Goal: Communication & Community: Ask a question

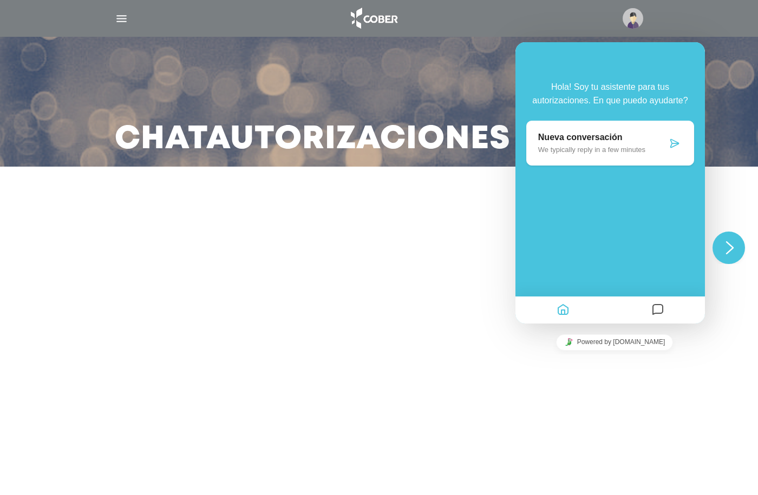
drag, startPoint x: 671, startPoint y: 140, endPoint x: 682, endPoint y: 146, distance: 13.1
click at [673, 141] on icon at bounding box center [674, 143] width 11 height 11
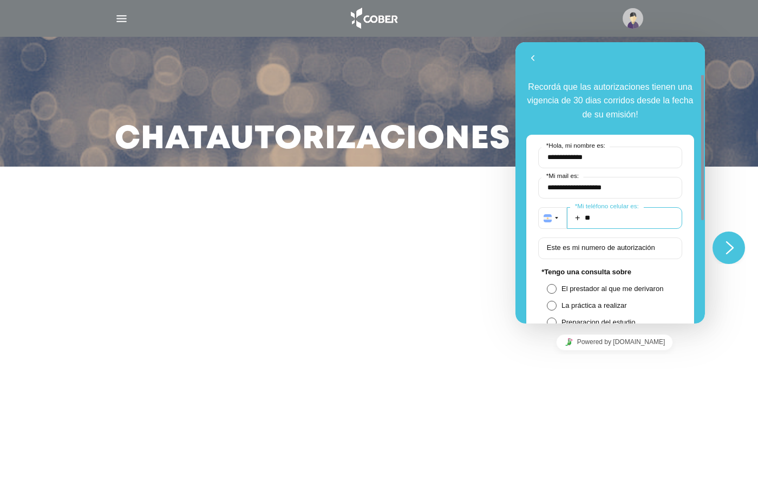
click at [595, 215] on input "**" at bounding box center [624, 218] width 115 height 22
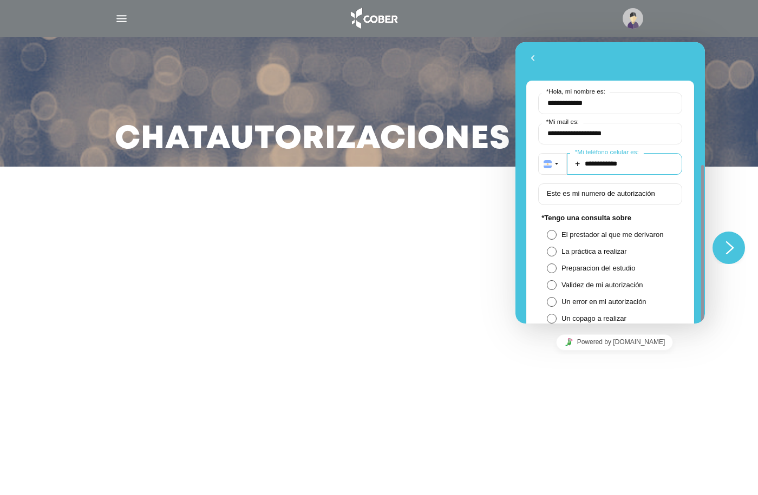
scroll to position [108, 0]
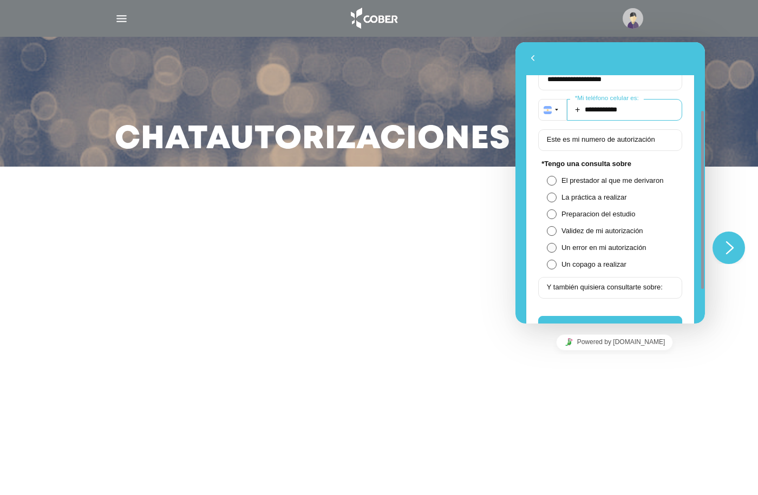
type input "**********"
click at [555, 247] on span at bounding box center [552, 248] width 10 height 10
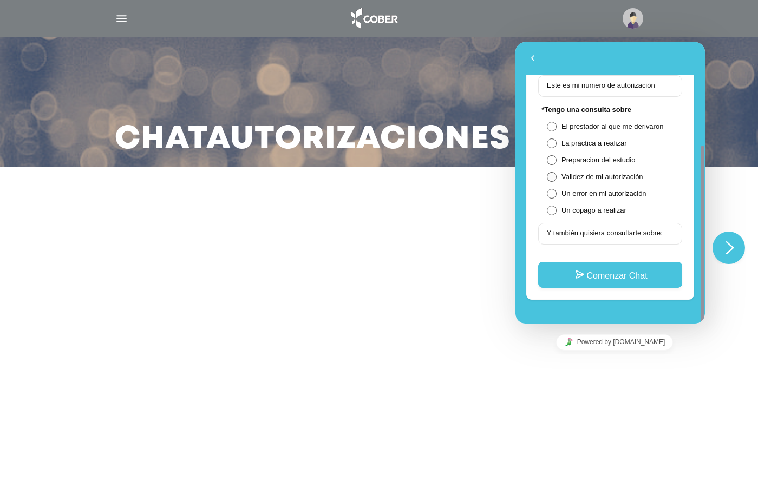
click at [549, 174] on span at bounding box center [552, 177] width 10 height 10
click at [554, 196] on span at bounding box center [552, 194] width 10 height 10
click at [593, 278] on button "Comenzar Chat" at bounding box center [610, 275] width 144 height 26
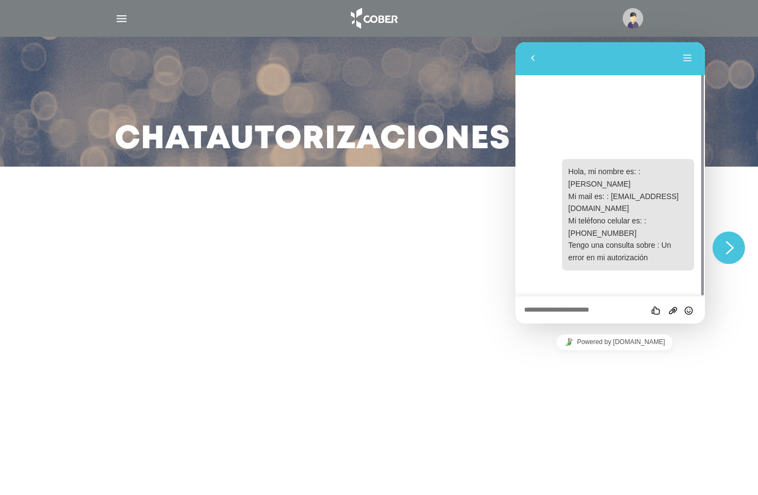
paste textarea "**********"
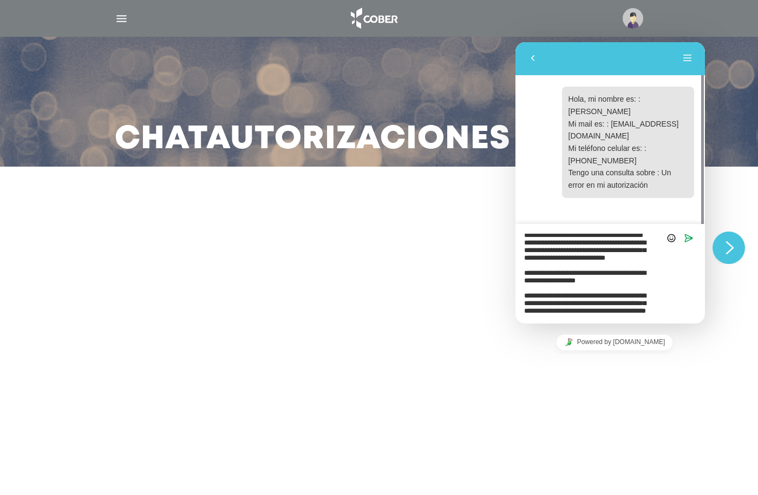
click at [515, 42] on textarea "**********" at bounding box center [515, 42] width 0 height 0
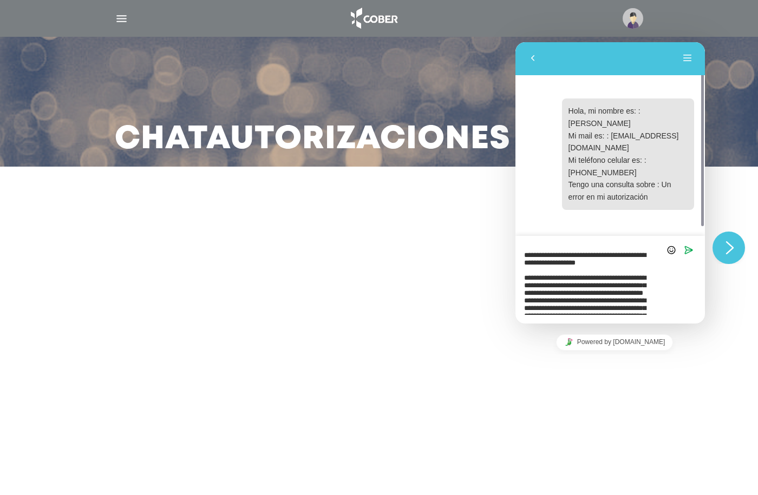
scroll to position [0, 0]
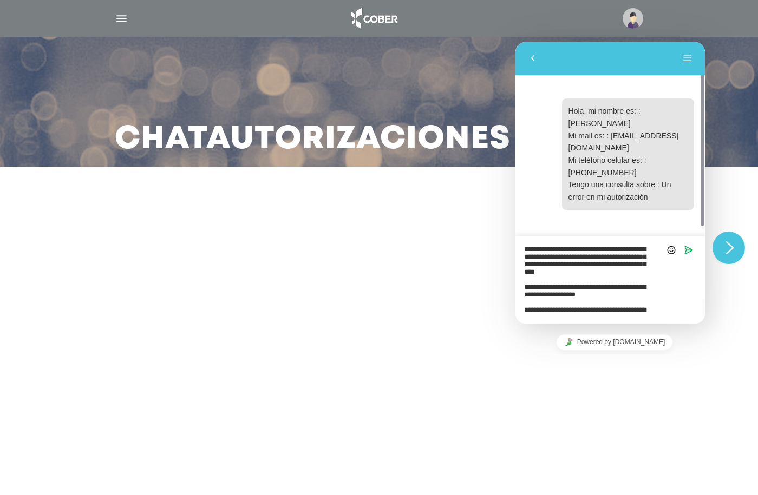
click at [515, 42] on textarea "**********" at bounding box center [515, 42] width 0 height 0
drag, startPoint x: 550, startPoint y: 258, endPoint x: 605, endPoint y: 254, distance: 55.4
click at [515, 42] on textarea "**********" at bounding box center [515, 42] width 0 height 0
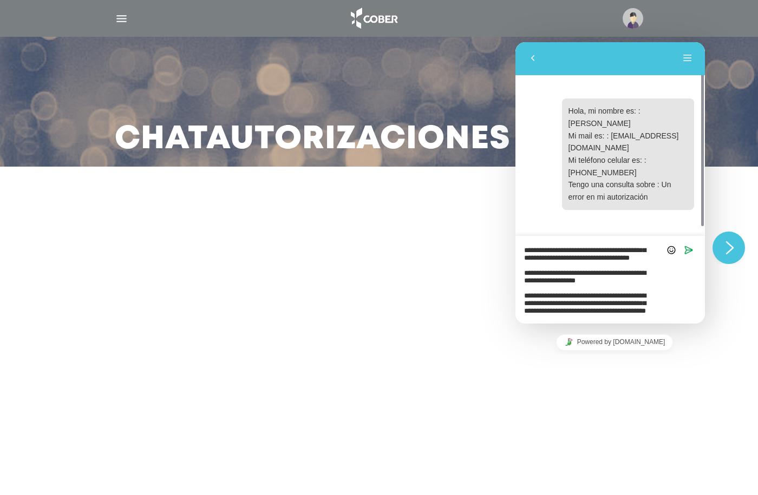
scroll to position [36, 0]
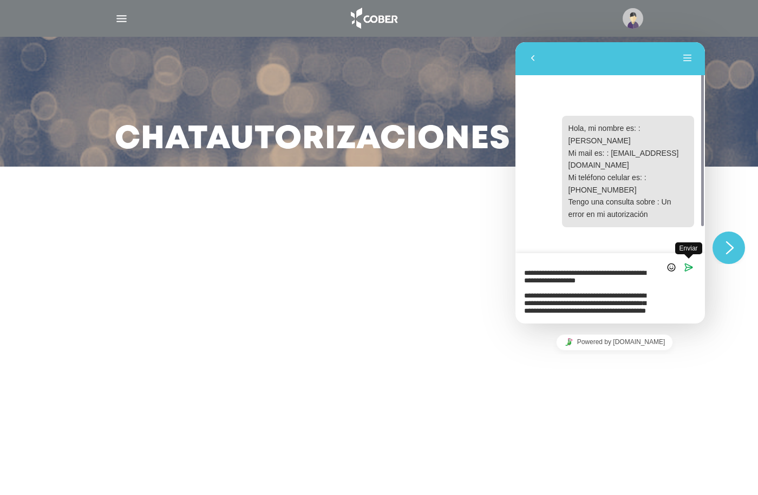
type textarea "**********"
click at [691, 268] on icon "Enviar" at bounding box center [689, 268] width 10 height 10
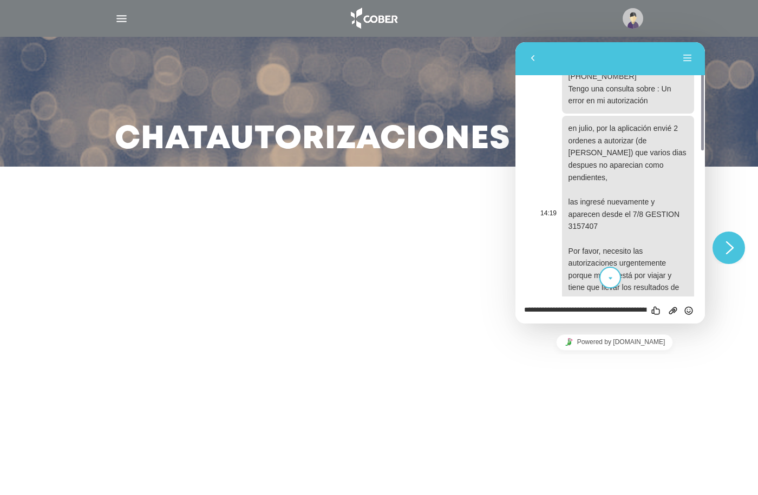
scroll to position [0, 0]
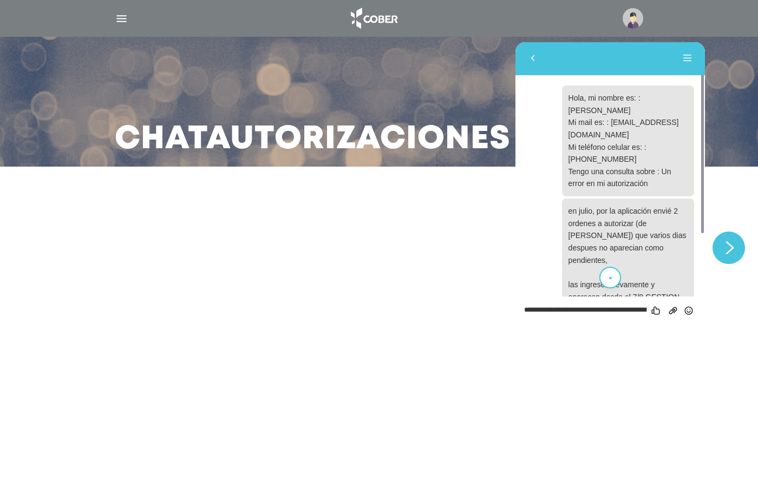
drag, startPoint x: 101, startPoint y: 215, endPoint x: 129, endPoint y: 14, distance: 203.9
click at [101, 216] on div at bounding box center [379, 206] width 758 height 26
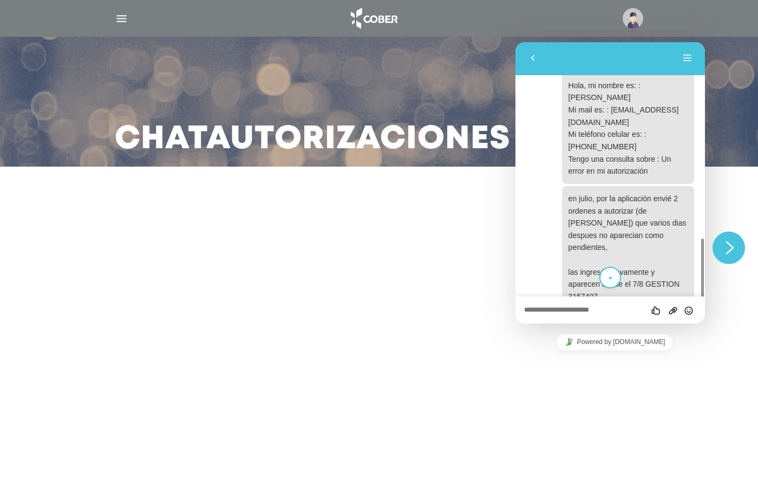
scroll to position [371, 0]
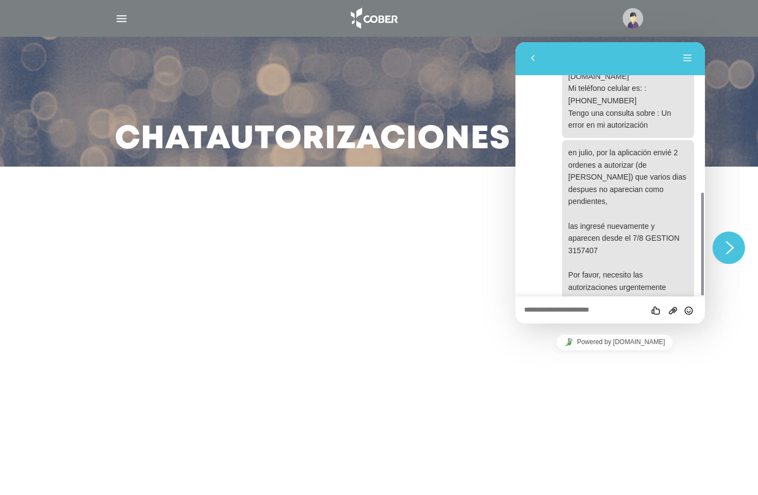
click at [515, 42] on textarea at bounding box center [515, 42] width 0 height 0
type textarea "**********"
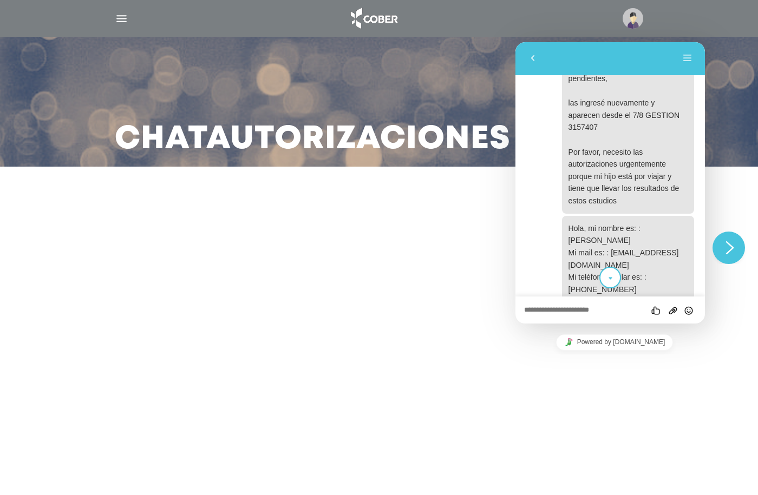
scroll to position [0, 0]
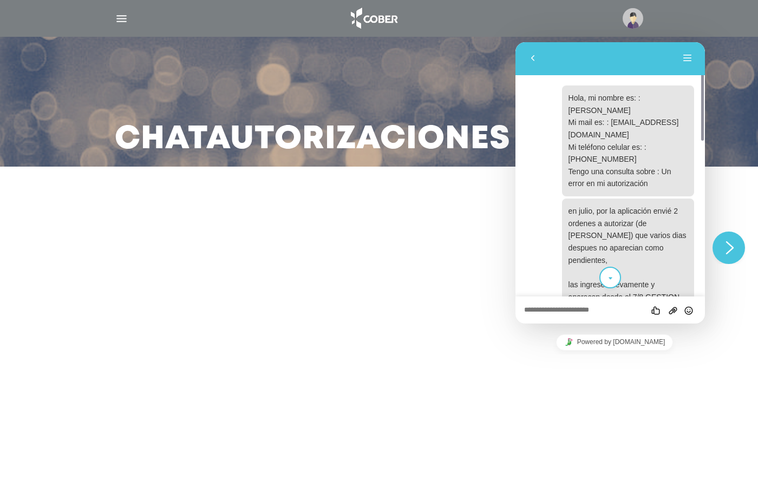
click at [515, 42] on textarea at bounding box center [515, 42] width 0 height 0
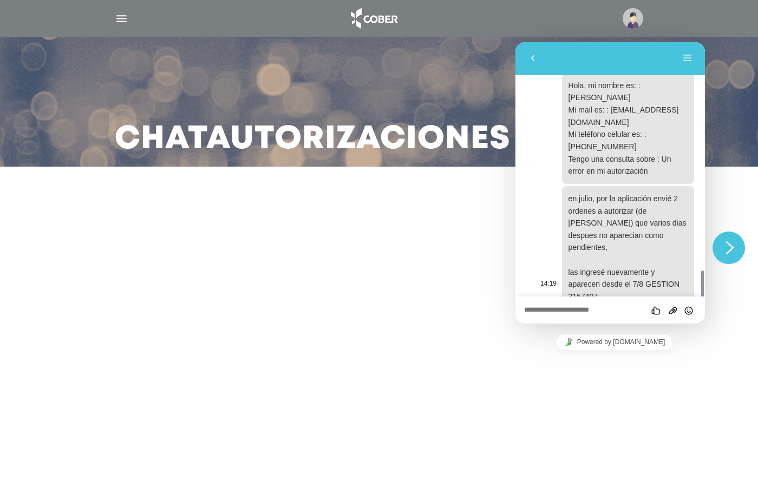
scroll to position [398, 0]
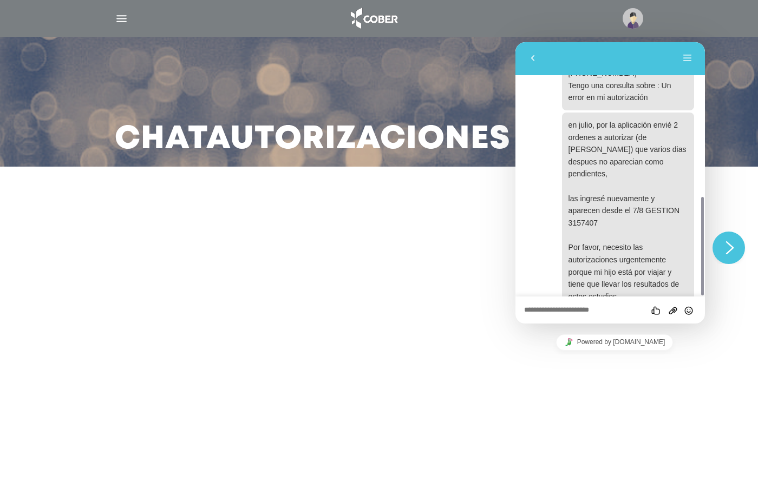
click at [251, 134] on h3 "Chat Autorizaciones" at bounding box center [313, 140] width 396 height 28
click at [690, 60] on button "Menú" at bounding box center [687, 58] width 17 height 16
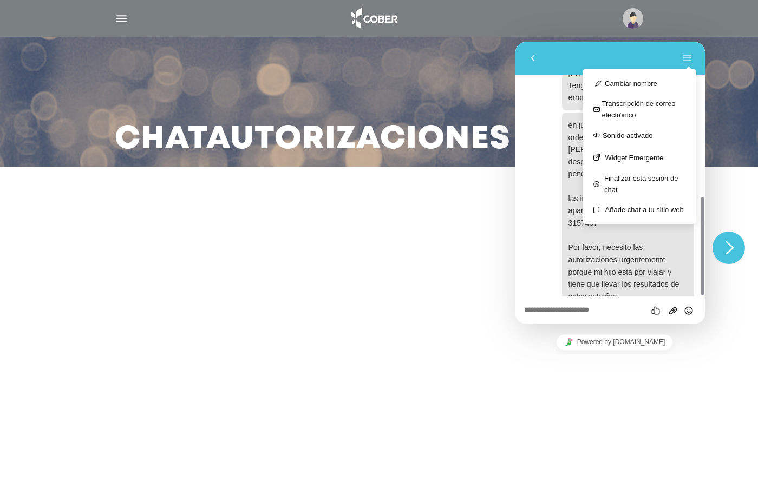
click at [413, 229] on main "Chat Autorizaciones" at bounding box center [379, 247] width 758 height 495
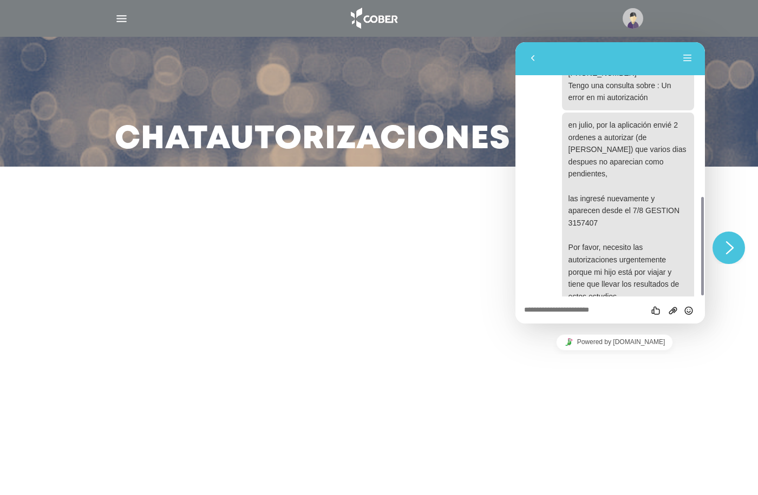
click at [515, 42] on div "Califica este chat Subir Archivo Insertar emoji" at bounding box center [515, 42] width 0 height 0
click at [515, 42] on textarea at bounding box center [515, 42] width 0 height 0
type textarea "**********"
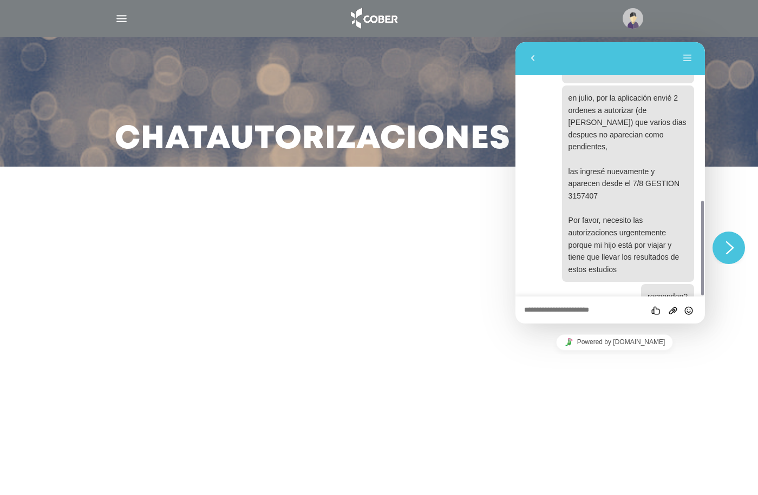
type textarea "*"
click at [515, 42] on div "Califica este chat Subir Archivo Insertar emoji" at bounding box center [515, 42] width 0 height 0
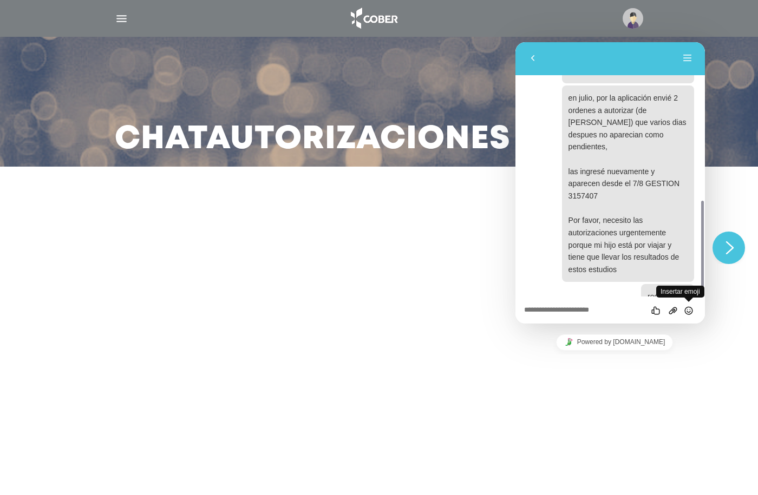
click at [515, 42] on icon "Insertar emoji" at bounding box center [515, 42] width 0 height 0
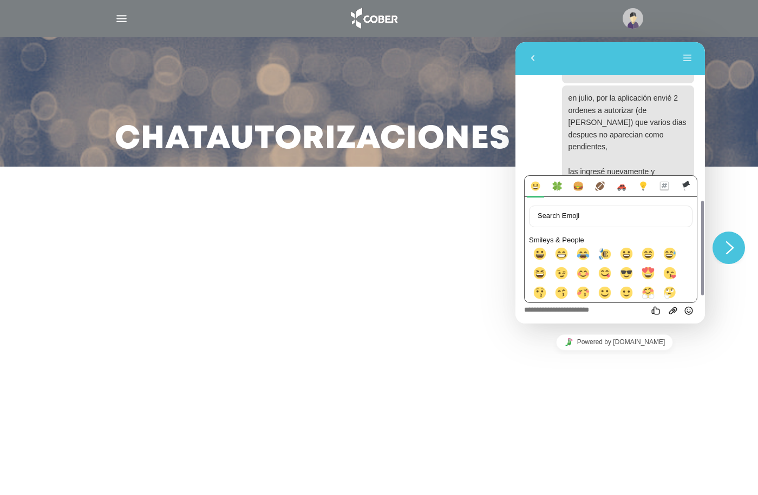
click at [463, 292] on main "Chat Autorizaciones" at bounding box center [379, 247] width 758 height 495
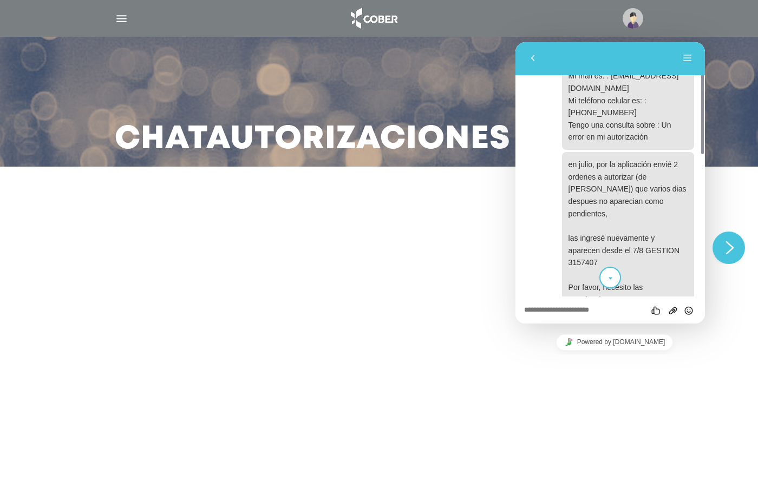
scroll to position [0, 0]
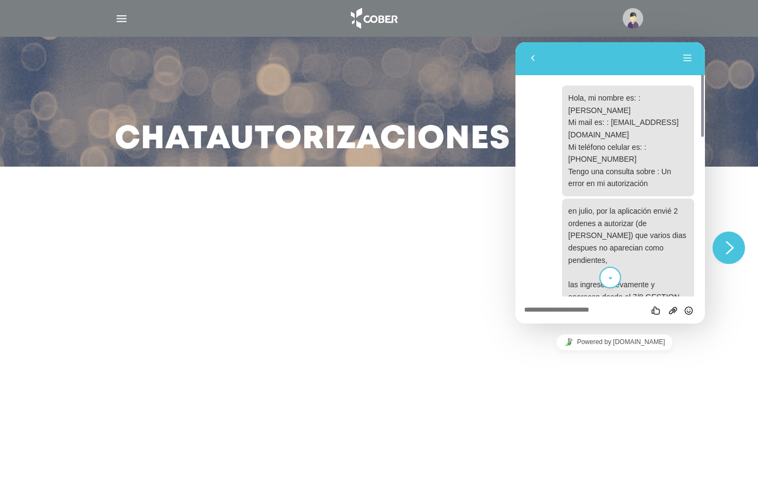
drag, startPoint x: 703, startPoint y: 127, endPoint x: 704, endPoint y: 306, distance: 179.2
click html "Atrás Menú Atrás Califica este chat Subir Archivo Insertar emoji 14:16 Hola, mi…"
click at [609, 278] on icon "scroll to bottom" at bounding box center [610, 279] width 8 height 22
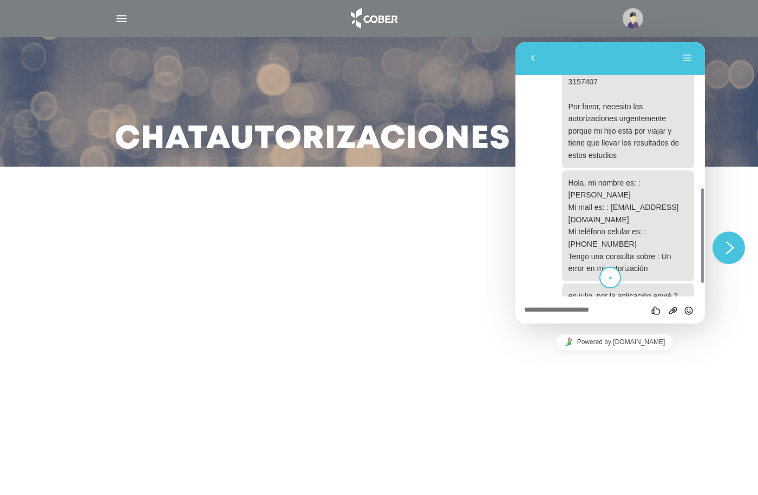
scroll to position [306, 0]
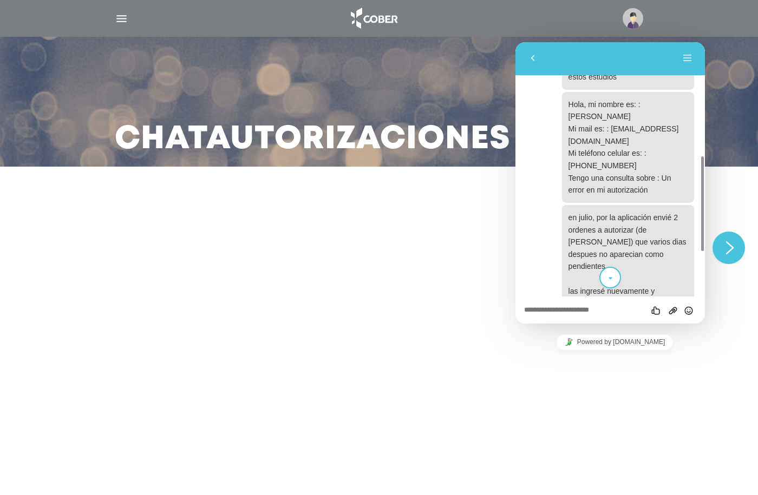
click at [615, 277] on button "scroll to bottom" at bounding box center [610, 278] width 22 height 22
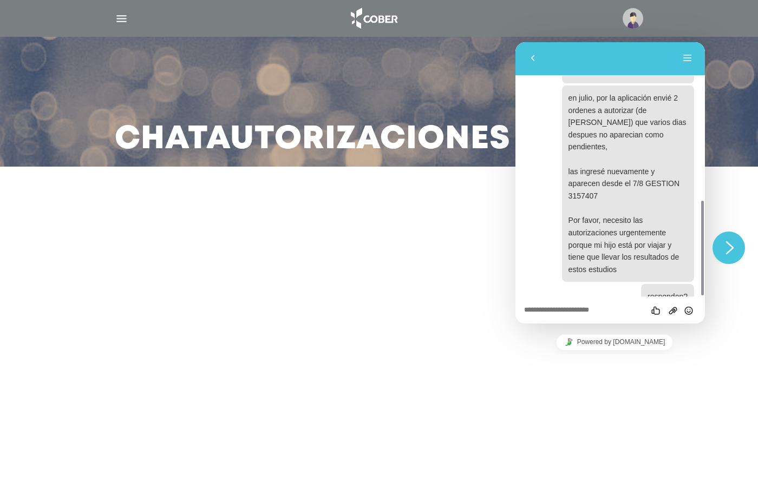
scroll to position [0, 0]
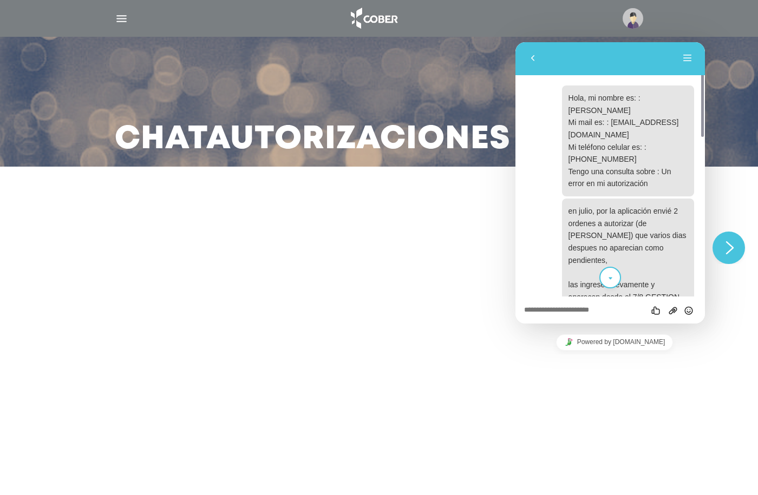
click at [608, 278] on icon "scroll to bottom" at bounding box center [610, 279] width 8 height 22
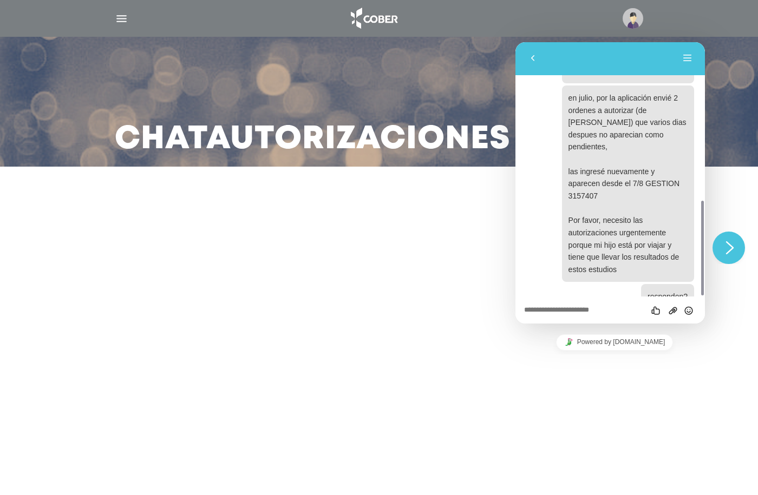
click at [515, 42] on textarea at bounding box center [515, 42] width 0 height 0
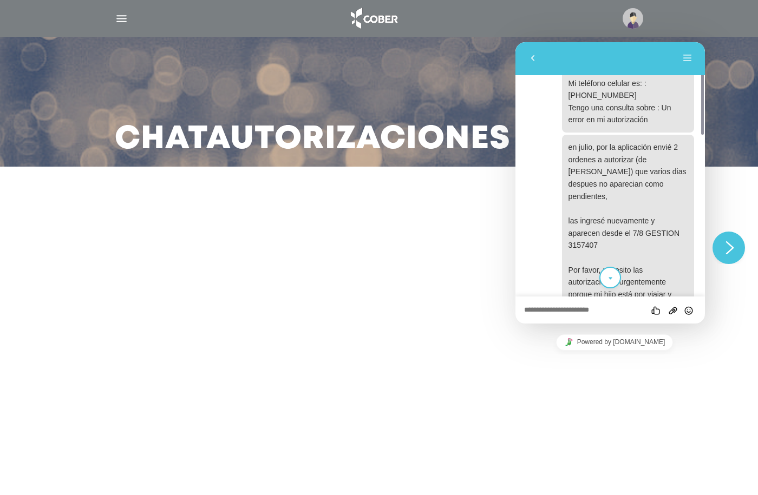
scroll to position [0, 0]
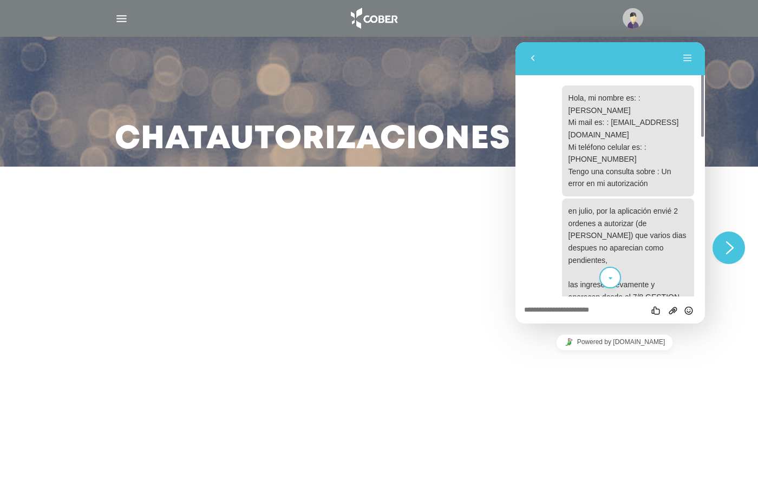
drag, startPoint x: 268, startPoint y: 84, endPoint x: 296, endPoint y: 101, distance: 31.8
click at [269, 84] on div "Chat Autorizaciones" at bounding box center [379, 102] width 554 height 130
click at [305, 133] on h3 "Chat Autorizaciones" at bounding box center [313, 140] width 396 height 28
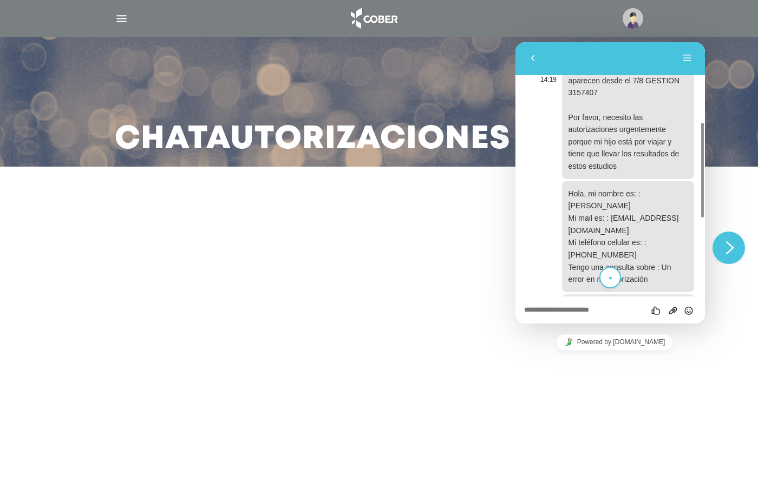
scroll to position [379, 0]
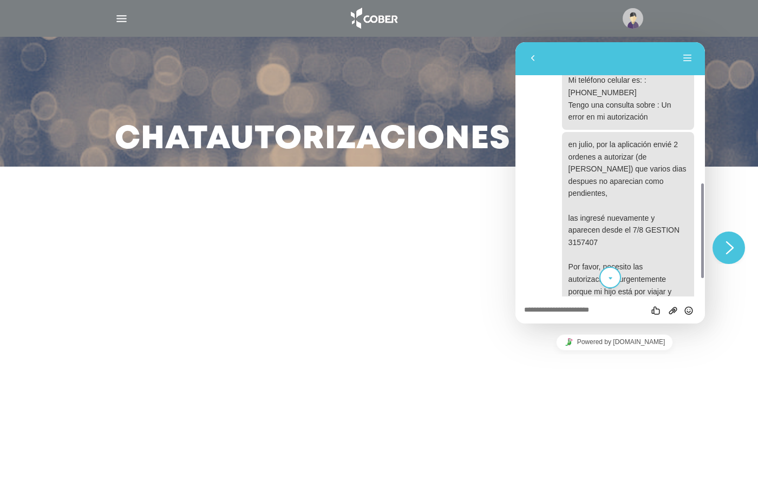
click at [613, 274] on icon "scroll to bottom" at bounding box center [610, 279] width 8 height 22
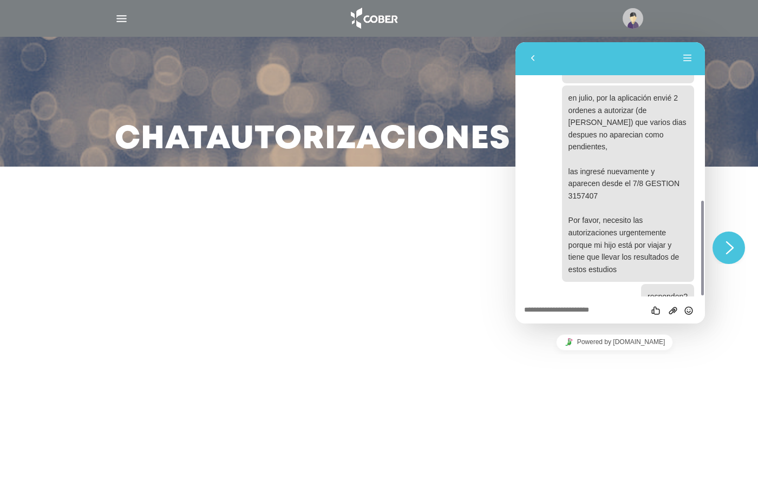
click at [613, 319] on time "14:32" at bounding box center [620, 323] width 16 height 8
click at [690, 58] on button "Menú" at bounding box center [687, 58] width 17 height 16
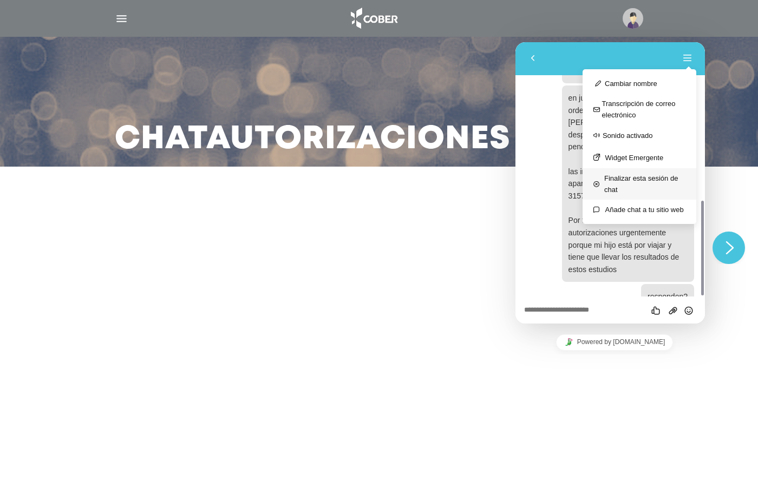
click at [625, 193] on button "Finalizar esta sesión de chat" at bounding box center [639, 183] width 114 height 31
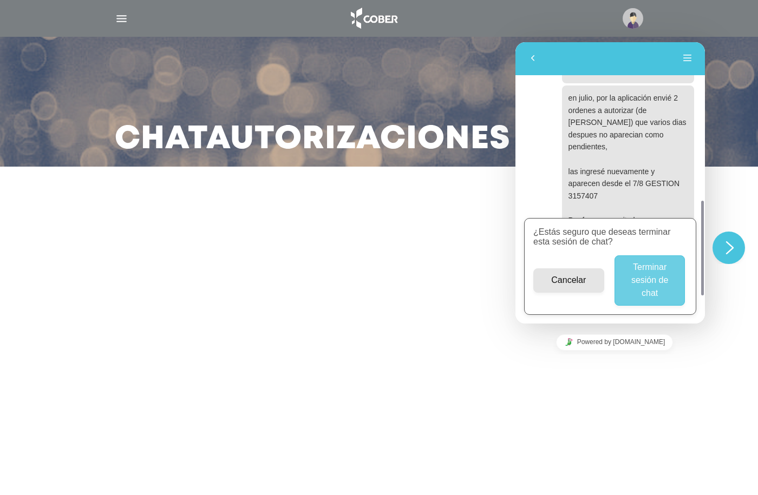
click at [646, 287] on button "Terminar sesión de chat" at bounding box center [649, 280] width 71 height 50
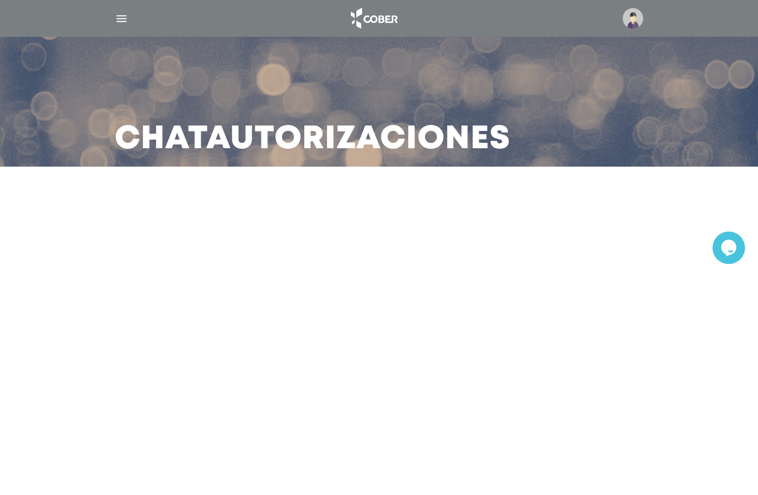
click at [731, 248] on icon "$i18n('chat', 'chat_widget')" at bounding box center [728, 247] width 15 height 16
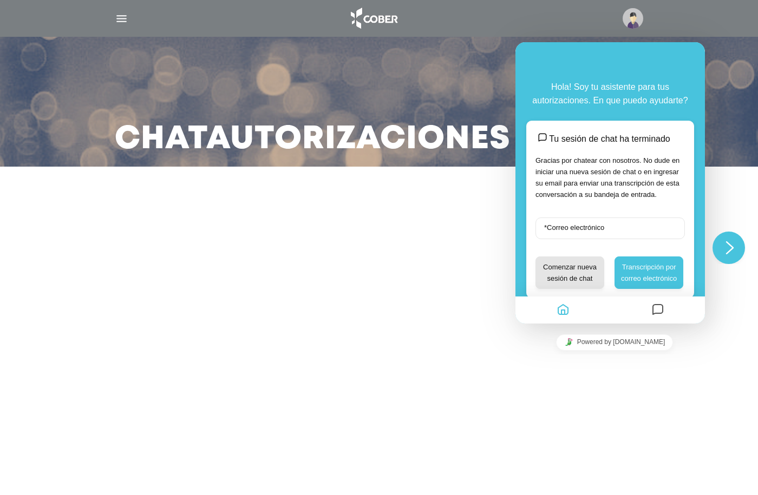
click at [573, 231] on label "* Correo electrónico" at bounding box center [574, 228] width 70 height 8
click at [573, 231] on input "* Correo electrónico" at bounding box center [609, 229] width 149 height 22
click at [587, 271] on button "Comenzar nueva sesión de chat" at bounding box center [569, 273] width 69 height 32
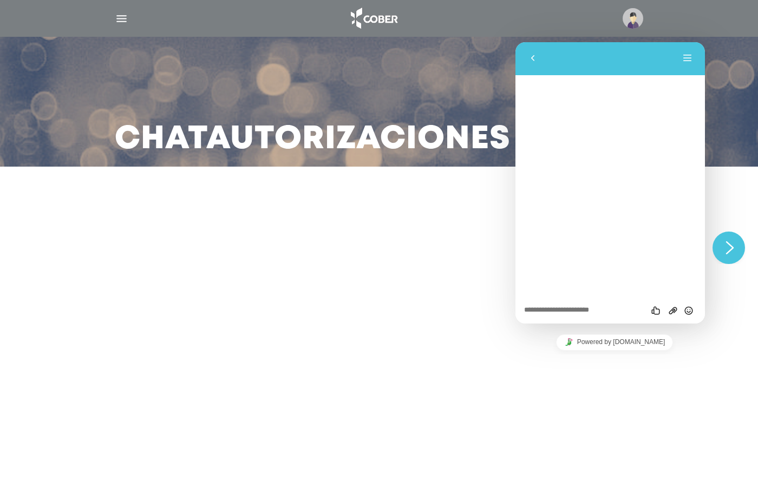
click at [515, 42] on textarea at bounding box center [515, 42] width 0 height 0
type textarea "*"
type textarea "**********"
click at [572, 368] on main "Chat Autorizaciones" at bounding box center [379, 247] width 758 height 495
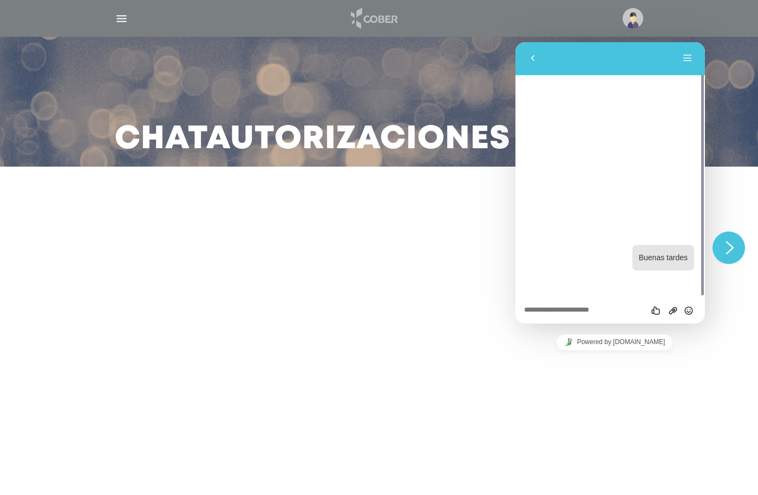
click at [371, 16] on img at bounding box center [373, 18] width 57 height 26
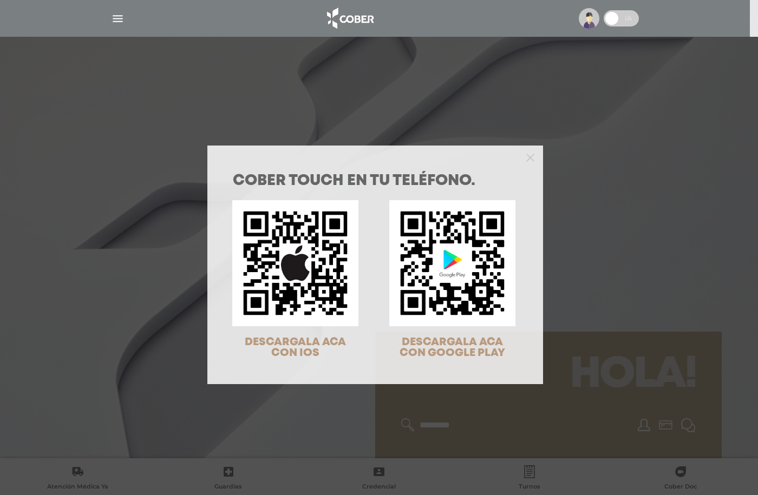
click at [120, 18] on div "COBER TOUCH en tu teléfono. DESCARGALA ACA CON IOS DESCARGALA ACA CON GOOGLE PL…" at bounding box center [379, 247] width 758 height 495
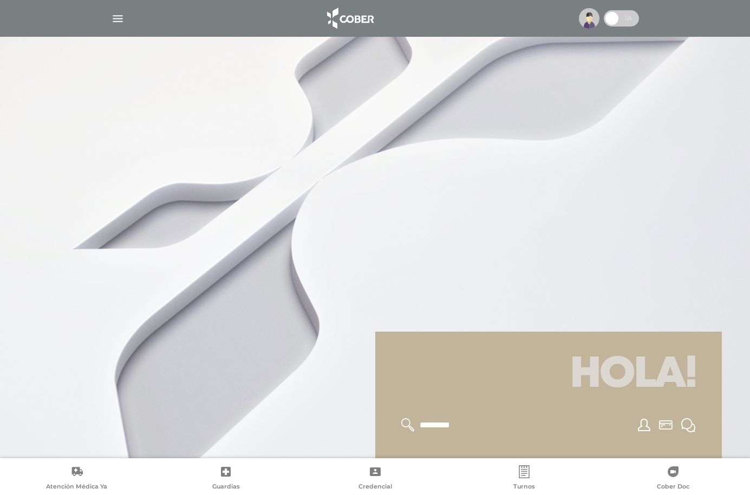
click at [119, 19] on img "button" at bounding box center [118, 19] width 14 height 14
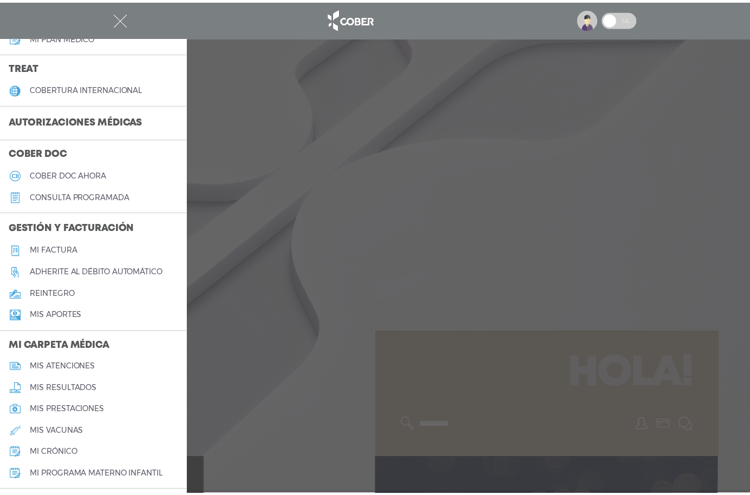
scroll to position [217, 0]
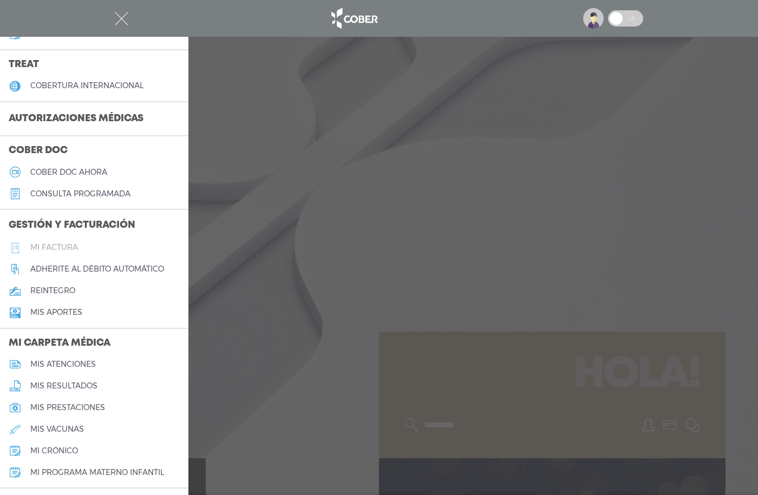
click at [64, 251] on h5 "Mi factura" at bounding box center [54, 247] width 48 height 9
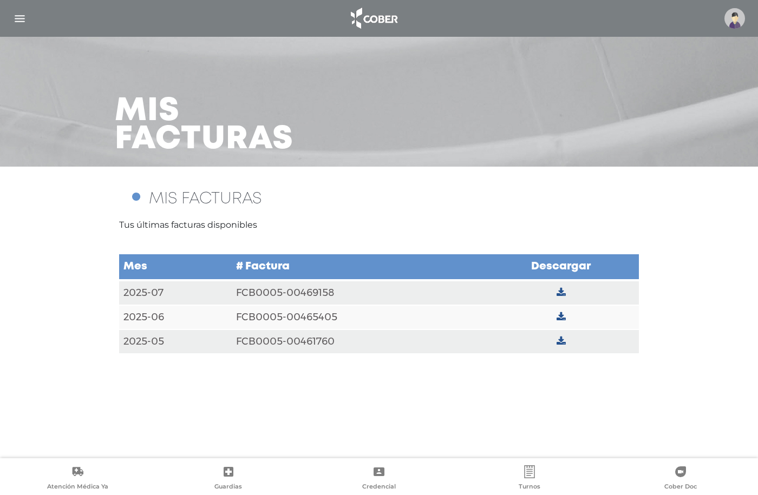
click at [740, 12] on img at bounding box center [734, 18] width 21 height 21
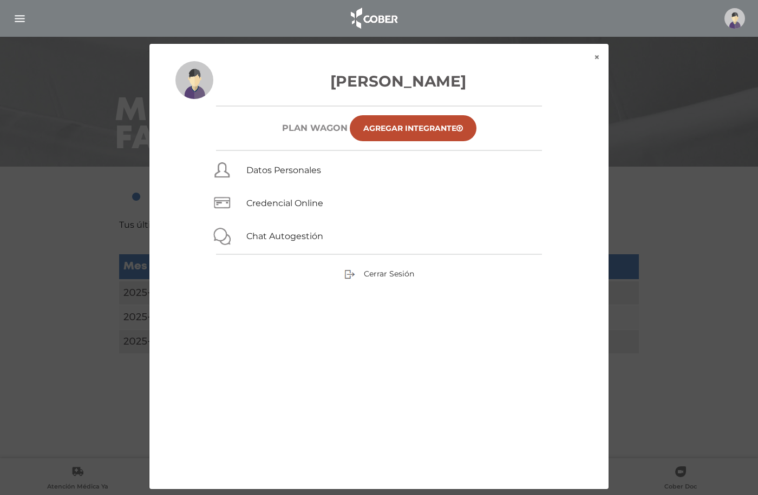
click at [273, 179] on div "Datos Personales" at bounding box center [378, 170] width 407 height 20
click at [271, 172] on link "Datos Personales" at bounding box center [283, 170] width 75 height 10
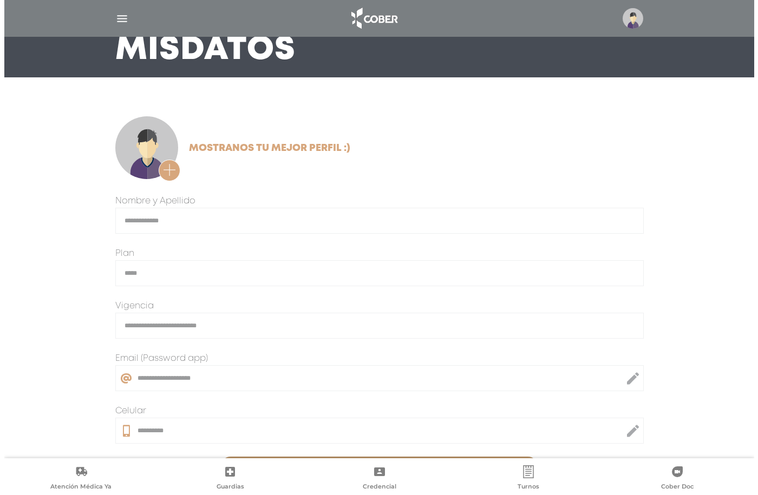
scroll to position [108, 0]
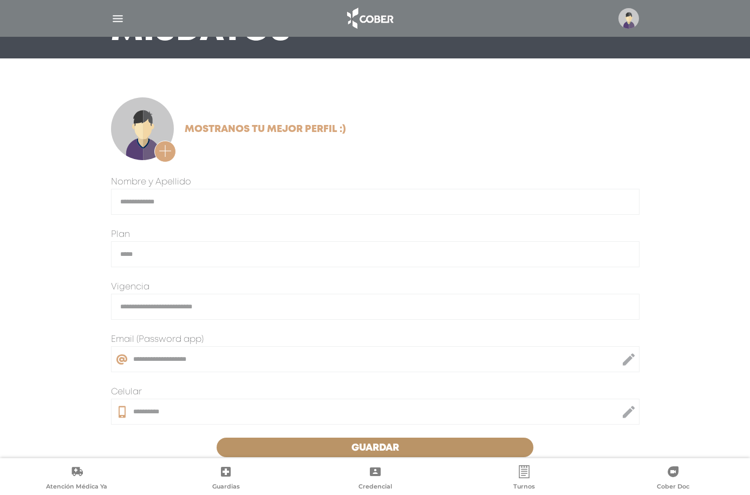
click at [122, 18] on img "button" at bounding box center [118, 19] width 14 height 14
